Goal: Task Accomplishment & Management: Use online tool/utility

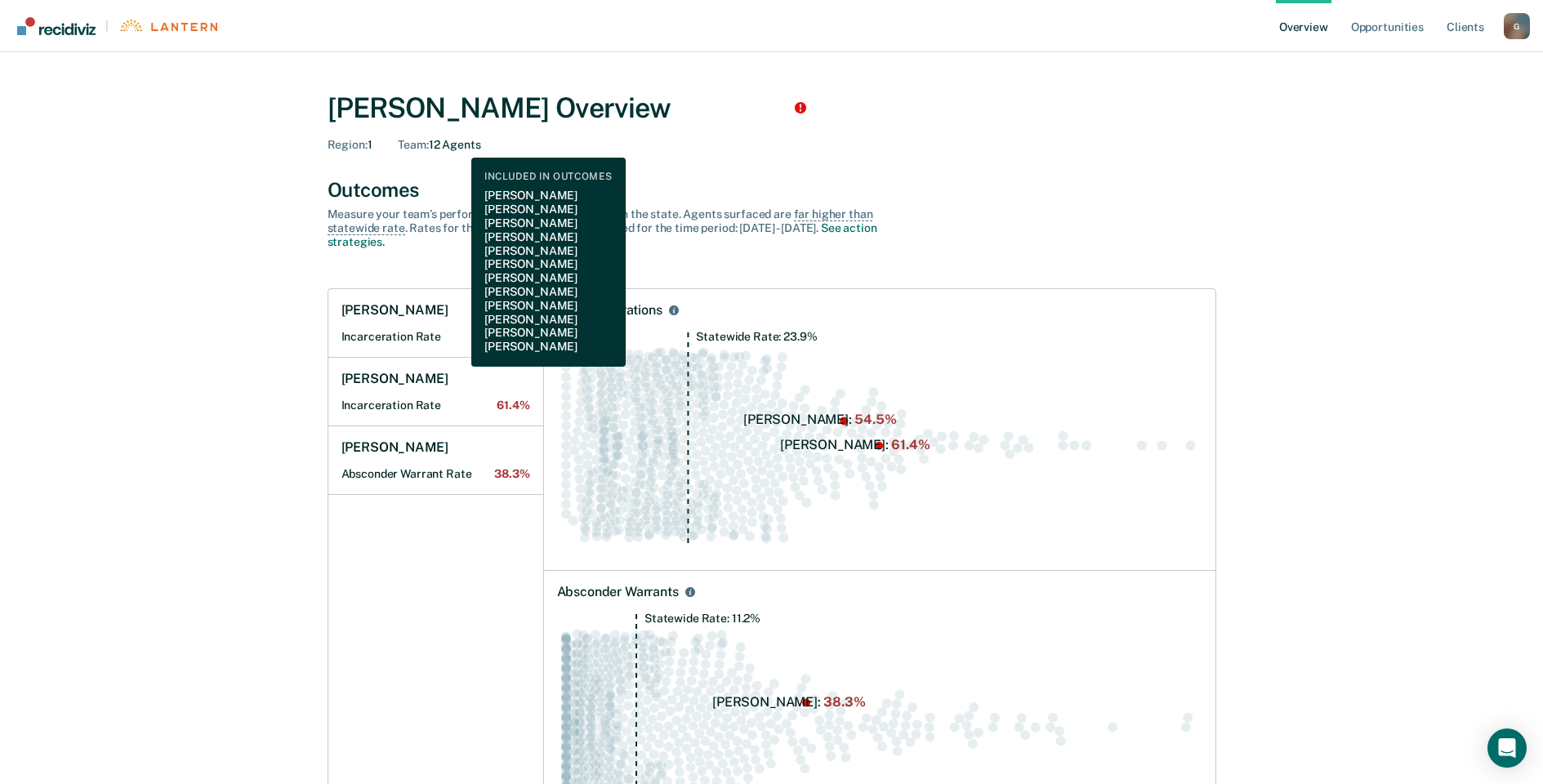
click at [459, 145] on div "Team : 12 Agents" at bounding box center [439, 144] width 82 height 14
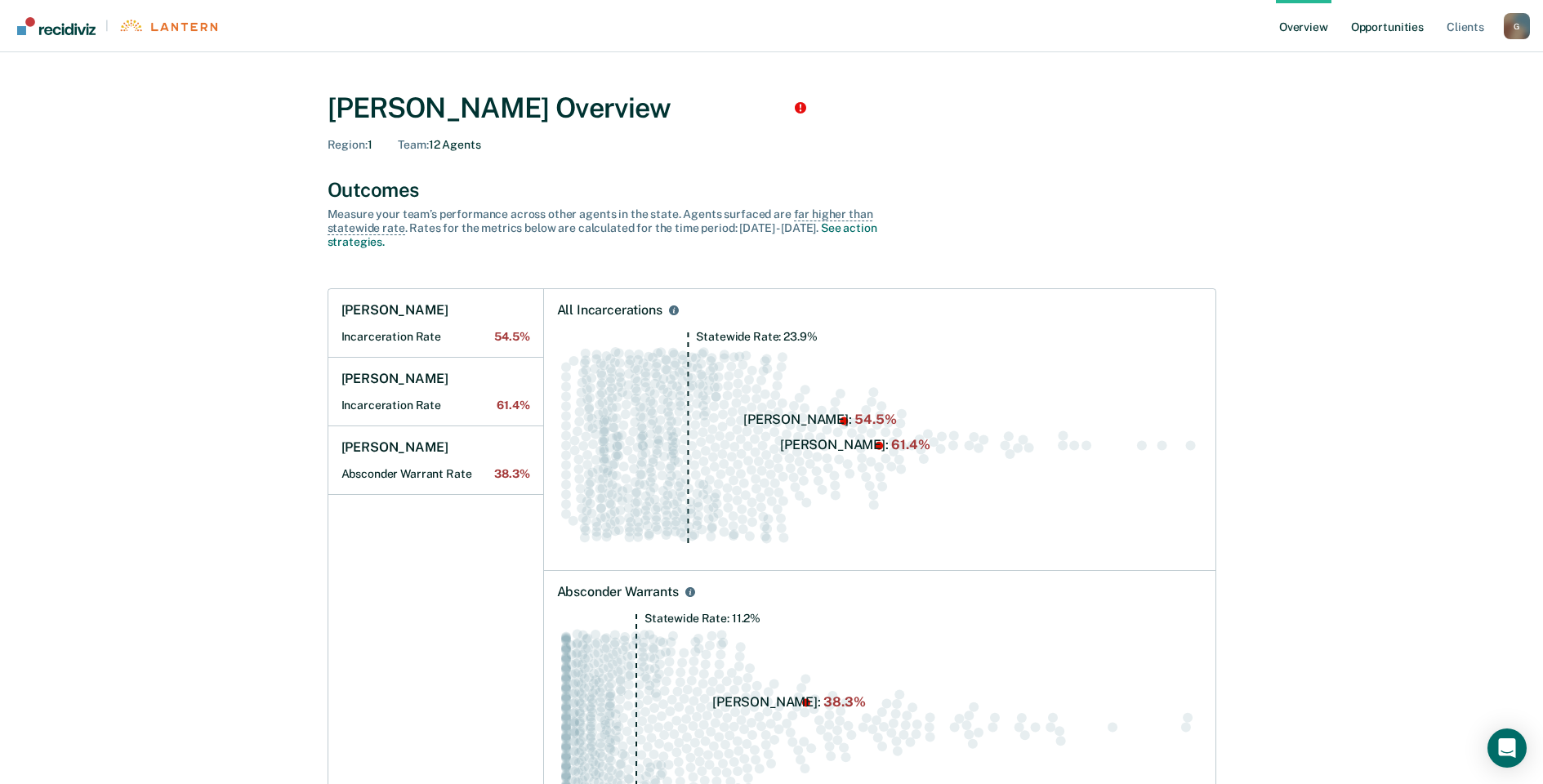
click at [1383, 25] on link "Opportunities" at bounding box center [1388, 26] width 79 height 52
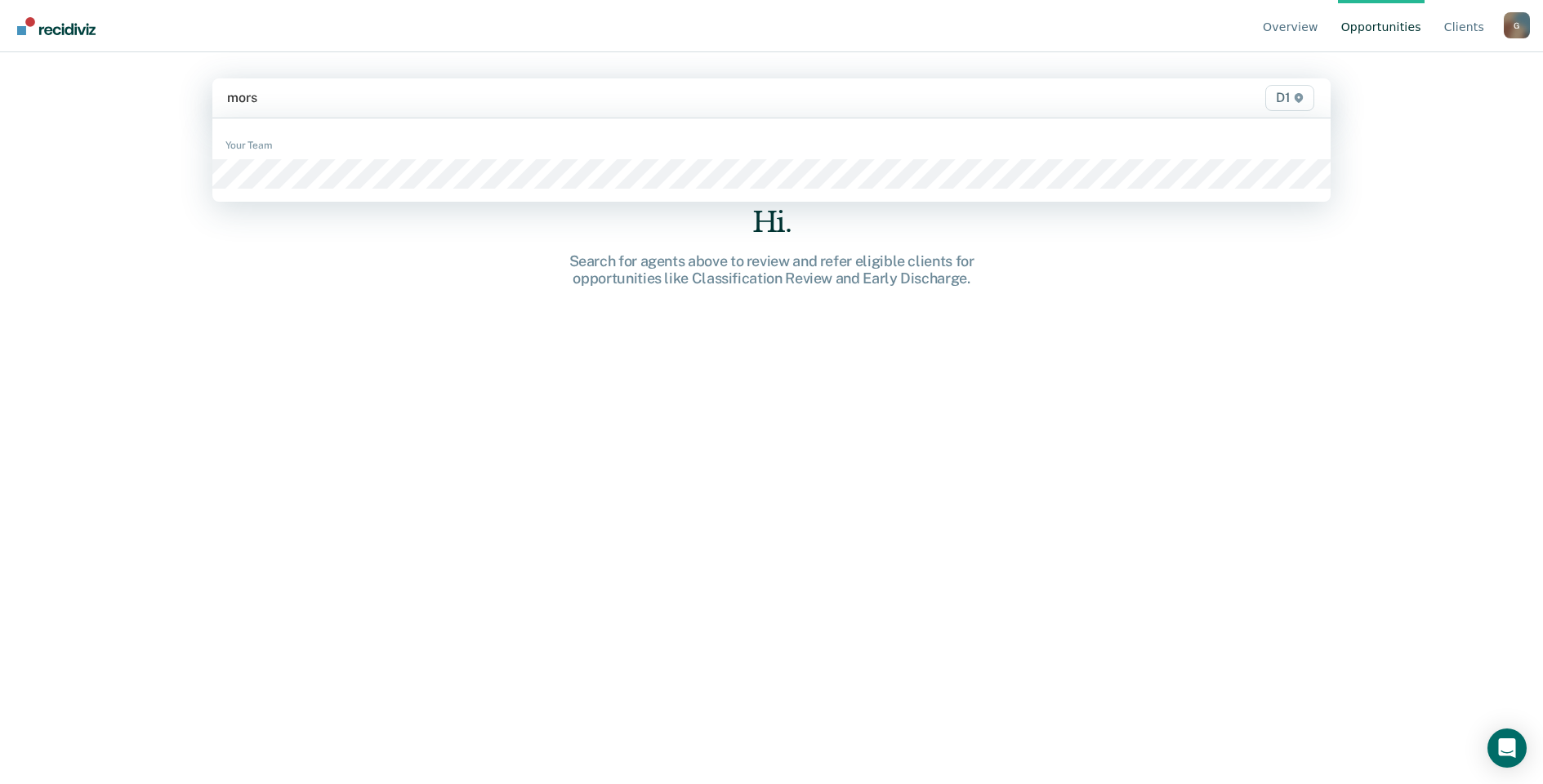
type input "[PERSON_NAME]"
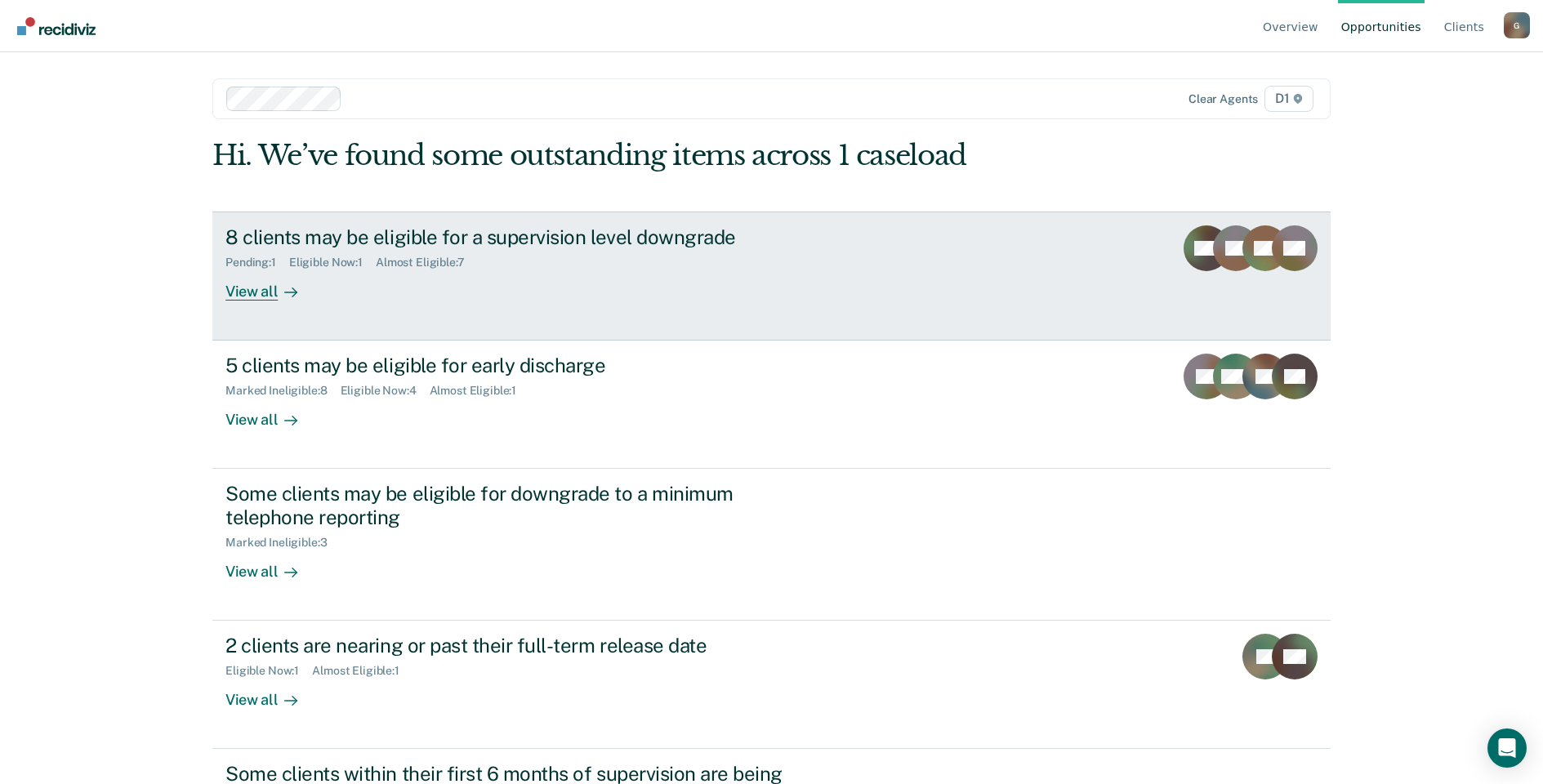
click at [263, 294] on div "View all" at bounding box center [271, 284] width 91 height 32
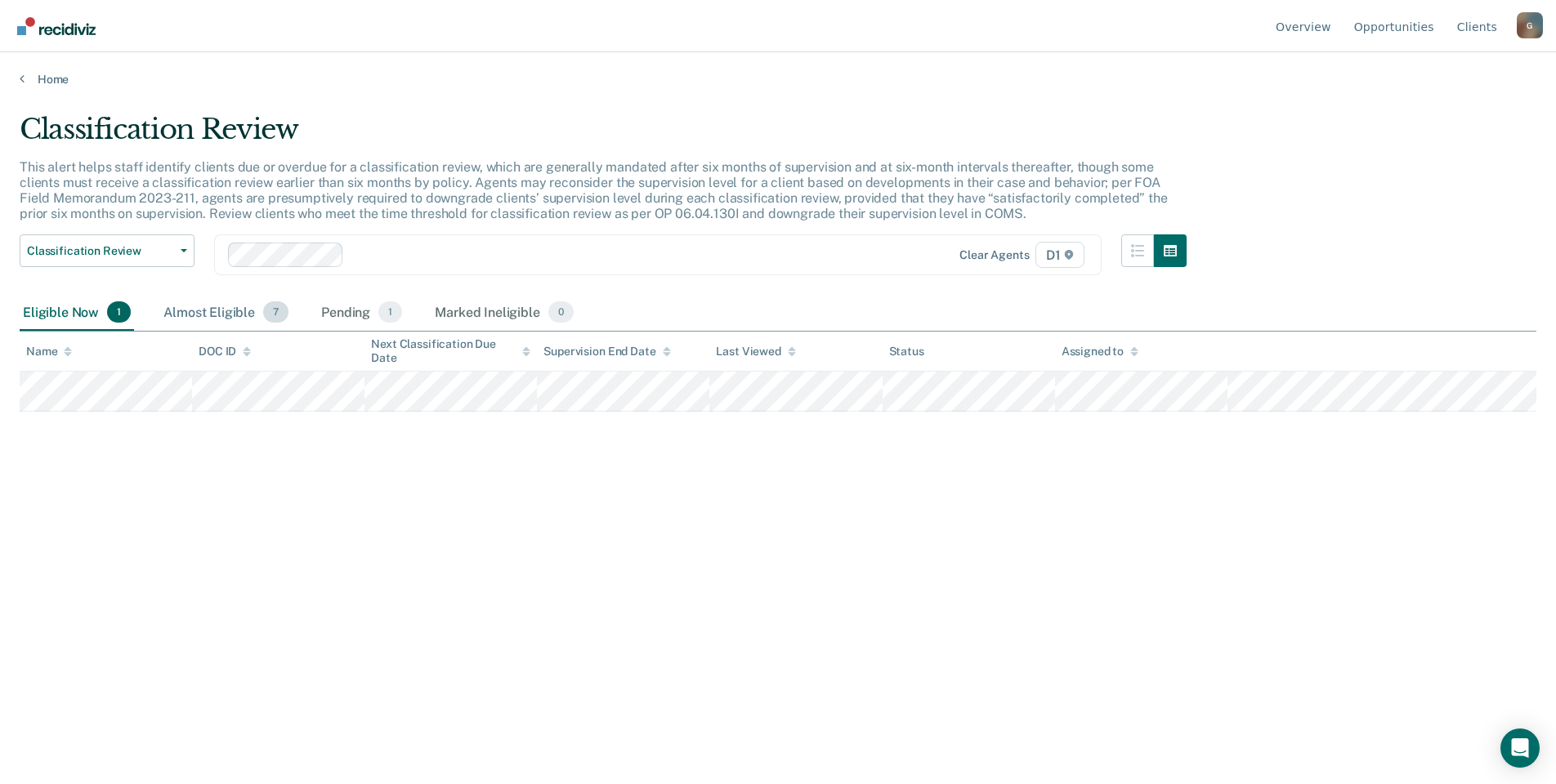
click at [205, 318] on div "Almost Eligible 7" at bounding box center [226, 313] width 132 height 36
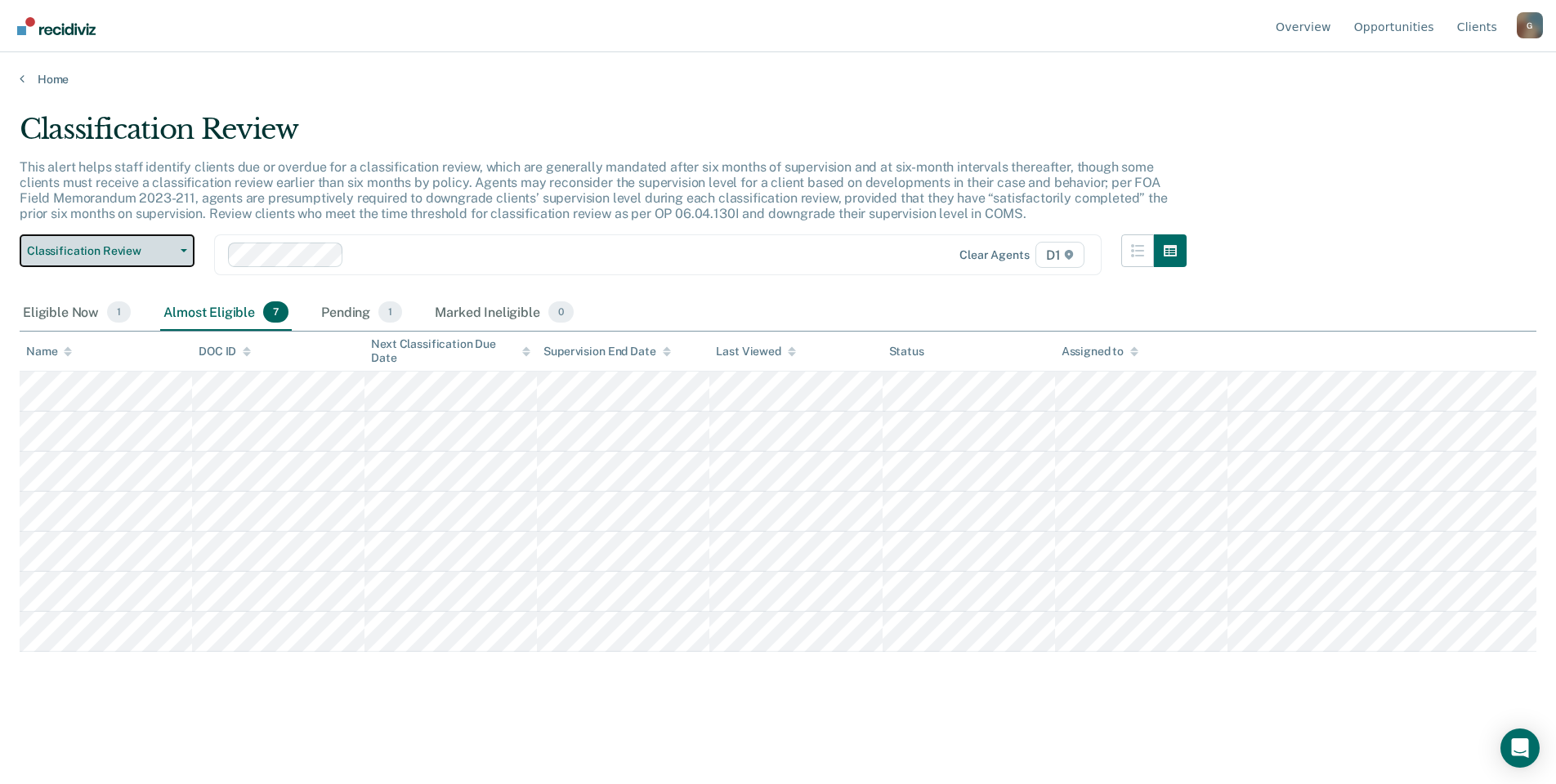
click at [185, 248] on button "Classification Review" at bounding box center [107, 251] width 175 height 32
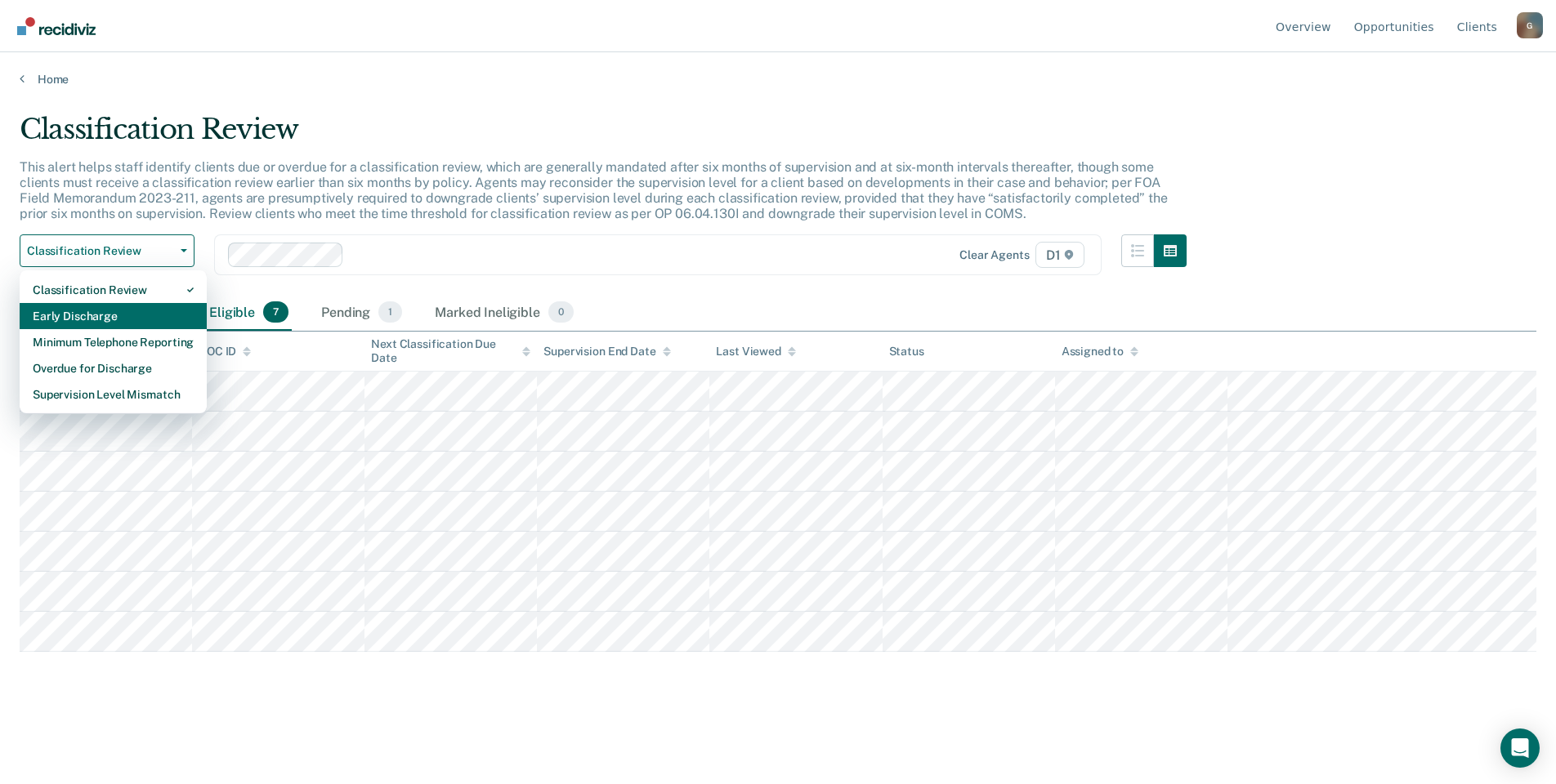
click at [83, 313] on div "Early Discharge" at bounding box center [113, 316] width 161 height 26
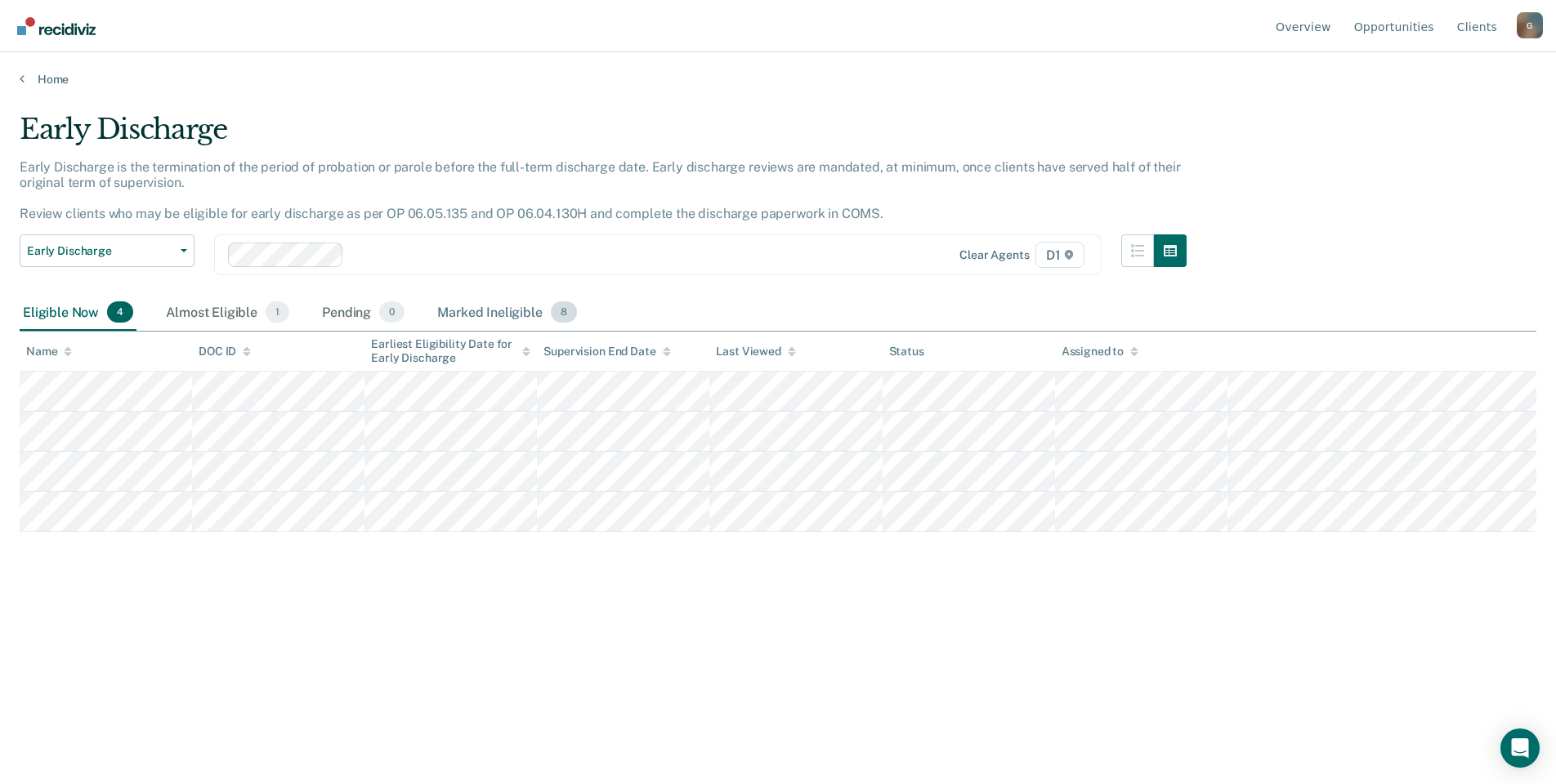
click at [563, 315] on span "8" at bounding box center [563, 312] width 26 height 22
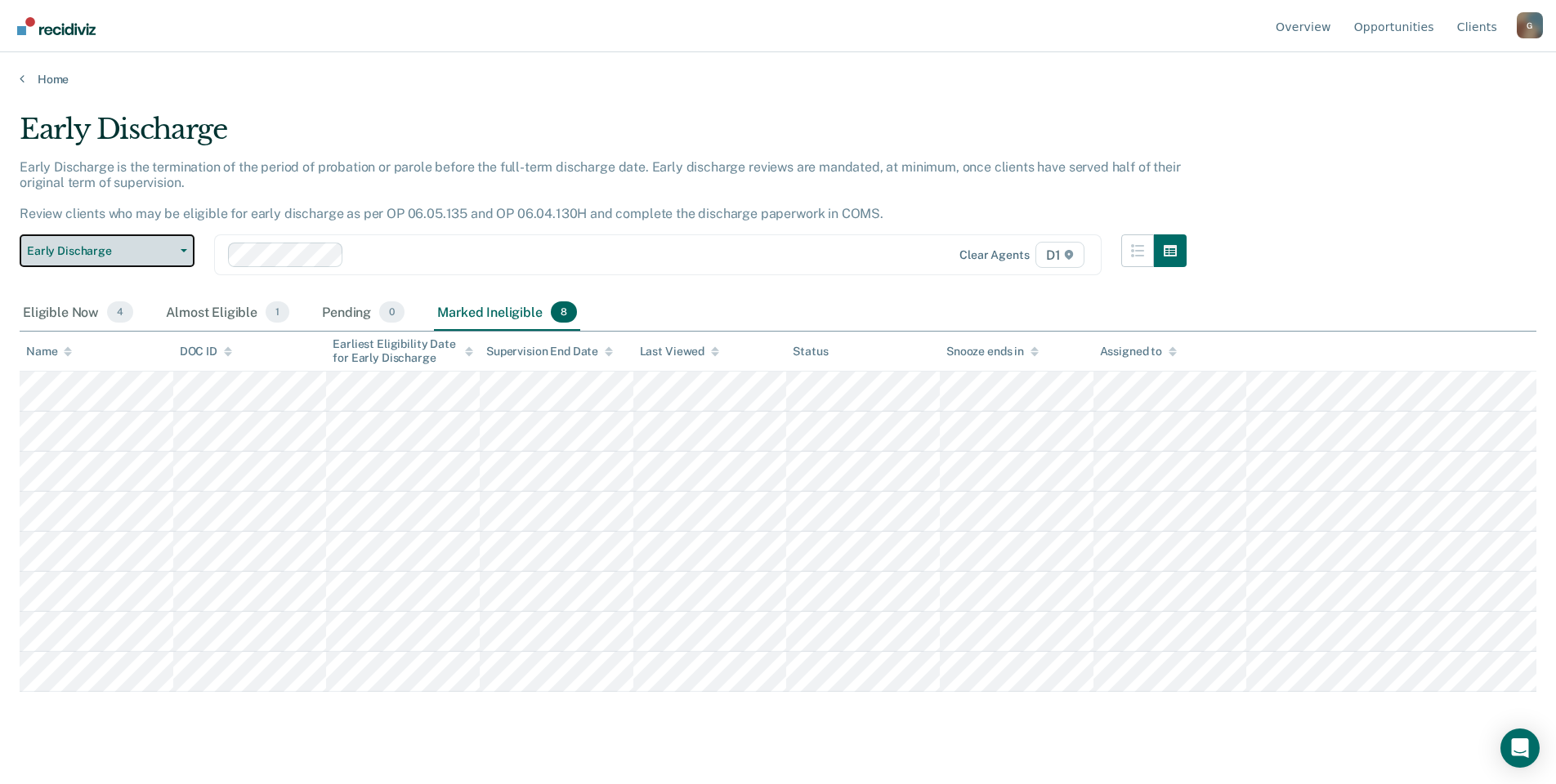
click at [180, 249] on span "button" at bounding box center [181, 251] width 13 height 4
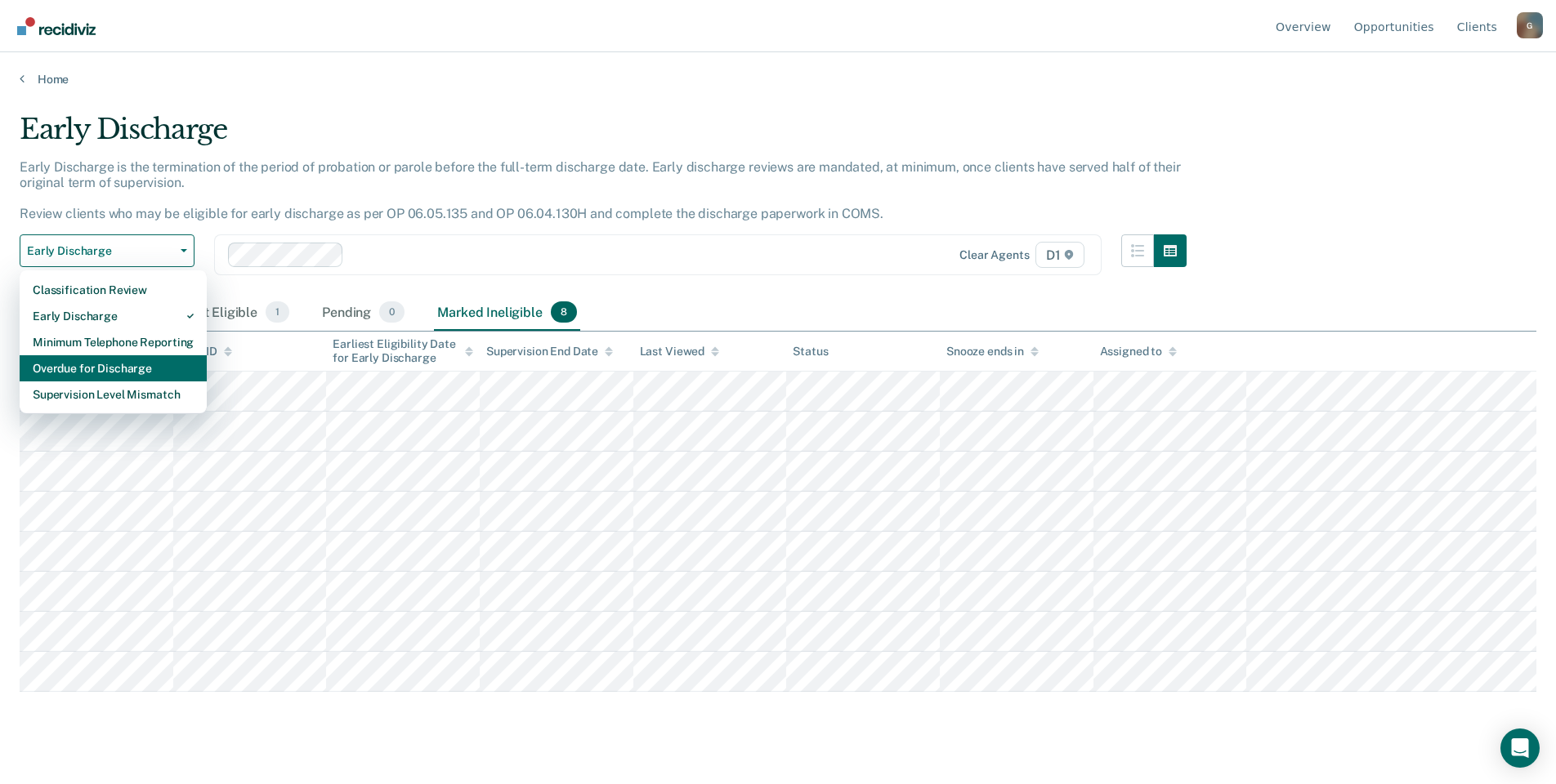
click at [108, 370] on div "Overdue for Discharge" at bounding box center [113, 368] width 161 height 26
